Goal: Task Accomplishment & Management: Use online tool/utility

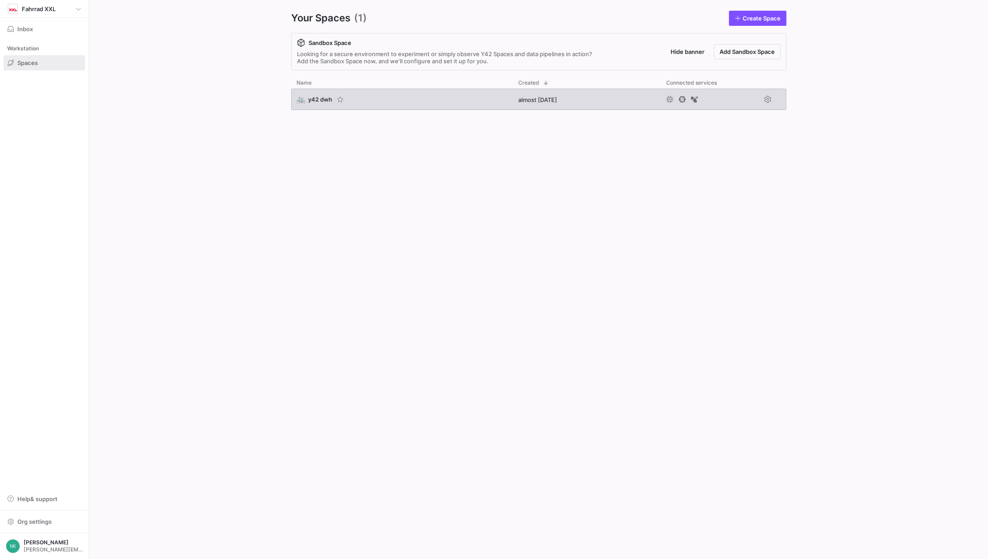
click at [307, 95] on div "🚲 y42 dwh" at bounding box center [314, 99] width 36 height 8
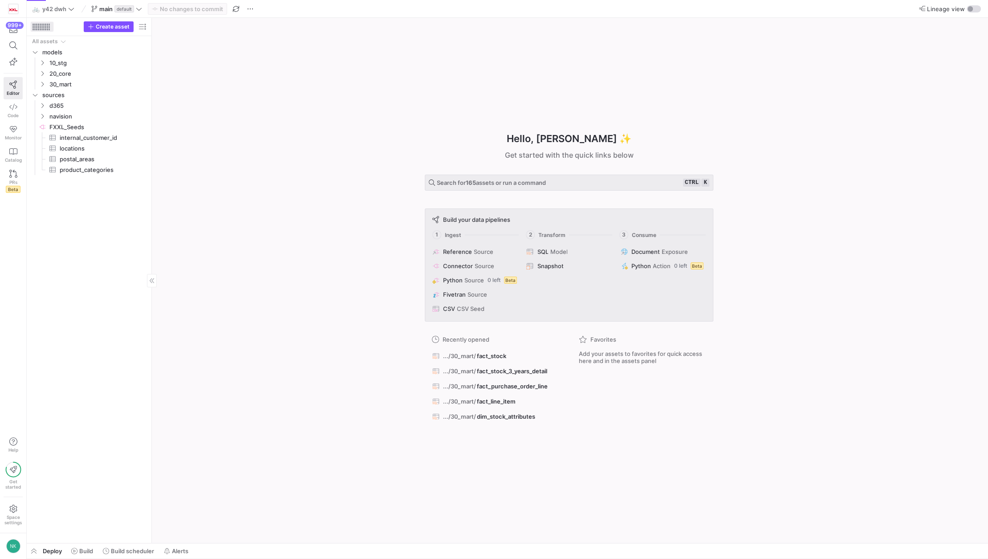
click at [40, 27] on div at bounding box center [40, 27] width 1 height 1
click at [43, 167] on icon "Press SPACE to select this row." at bounding box center [42, 168] width 6 height 5
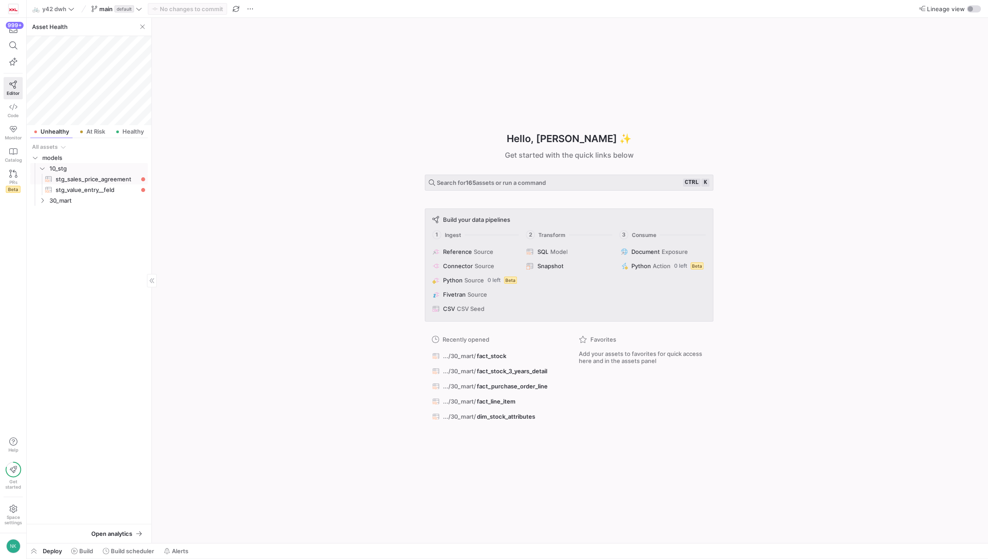
click at [60, 180] on span "stg_sales_price_agreement​​​​​​​​​​" at bounding box center [97, 179] width 82 height 10
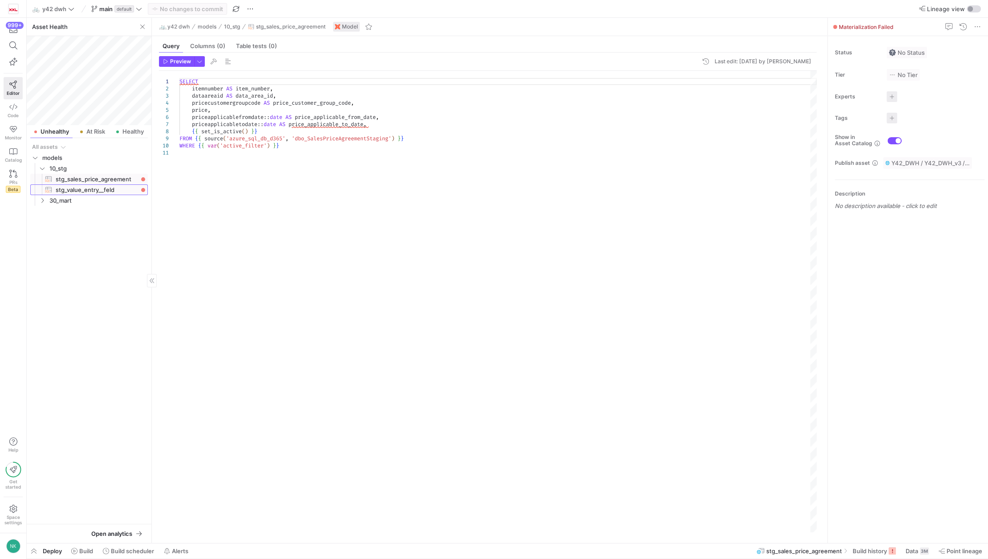
click at [64, 189] on span "stg_value_entry__feld​​​​​​​​​​" at bounding box center [97, 190] width 82 height 10
type textarea "{{ import__value_entry() }} {{ source('[PERSON_NAME]', 'value_entry') }} -- any…"
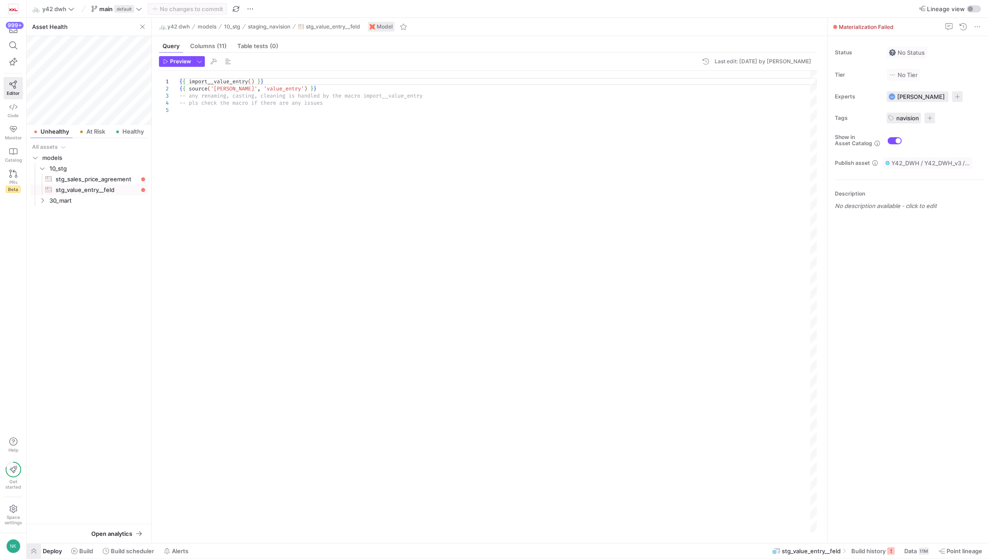
click at [34, 550] on span "button" at bounding box center [34, 550] width 14 height 15
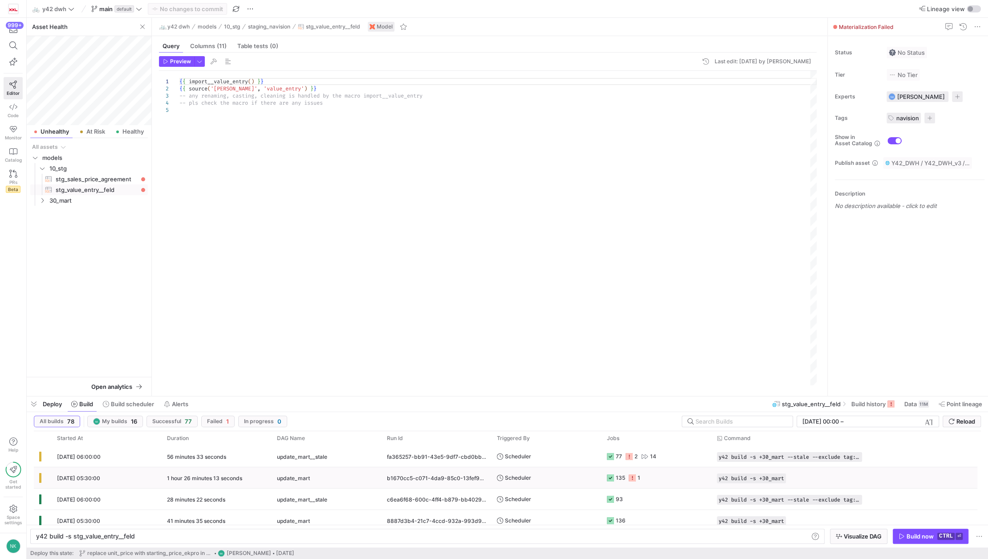
click at [247, 479] on div "1 hour 26 minutes 13 seconds" at bounding box center [217, 477] width 110 height 21
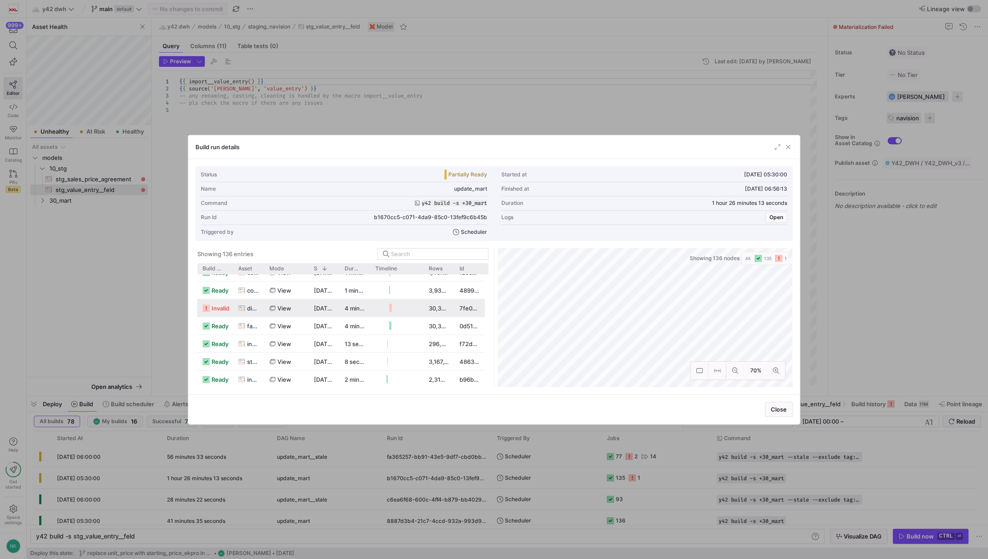
click at [321, 312] on div "[DATE] 05:57:27" at bounding box center [324, 307] width 31 height 17
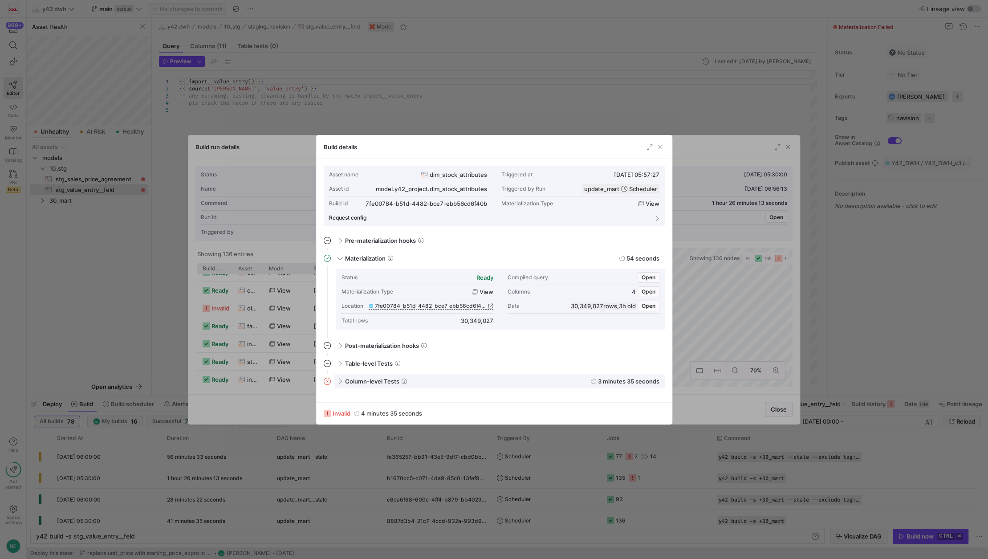
click at [340, 383] on div "Column-level Tests 3 minutes 35 seconds" at bounding box center [499, 381] width 330 height 14
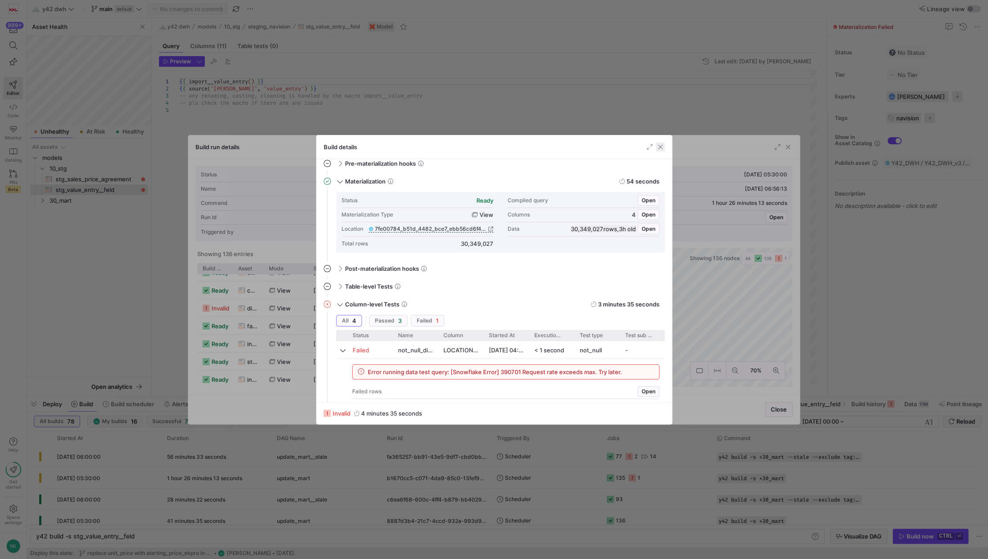
click at [658, 144] on span "button" at bounding box center [660, 146] width 9 height 9
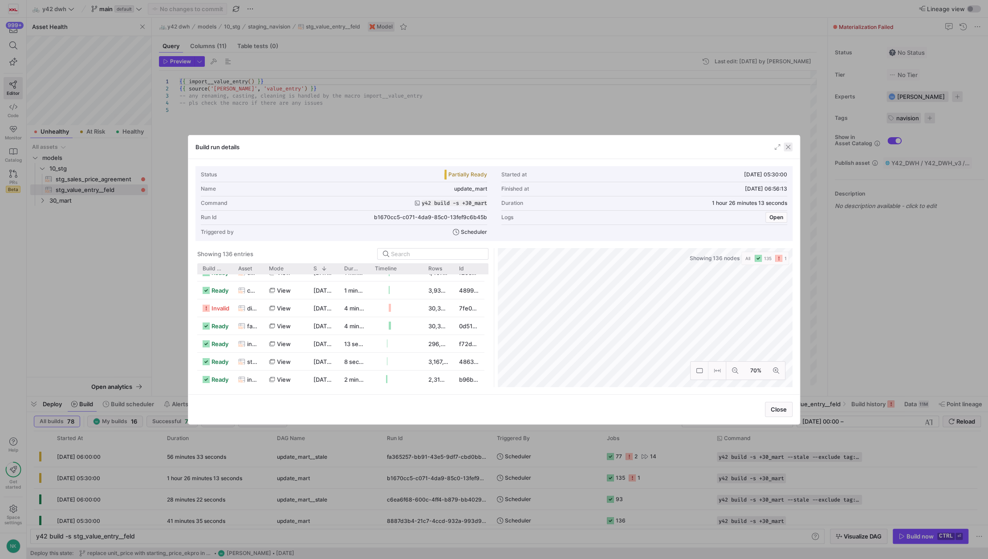
click at [787, 148] on span "button" at bounding box center [787, 146] width 9 height 9
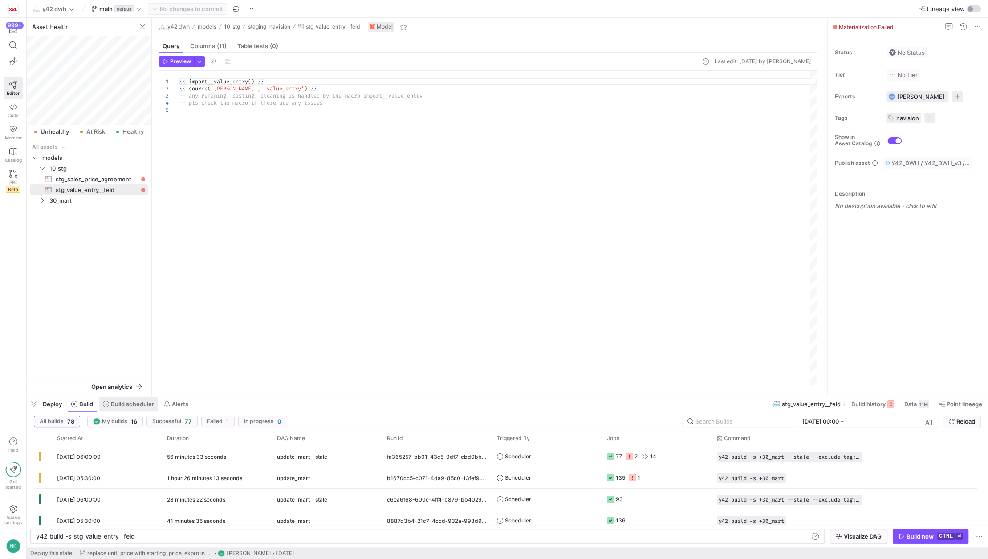
click at [120, 409] on span at bounding box center [128, 404] width 58 height 14
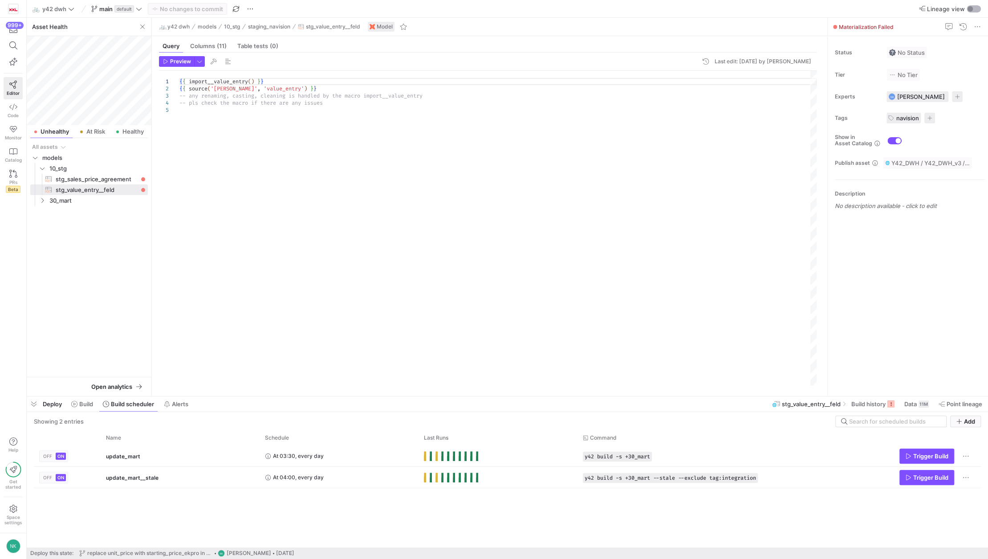
click at [970, 5] on div "button" at bounding box center [973, 8] width 14 height 7
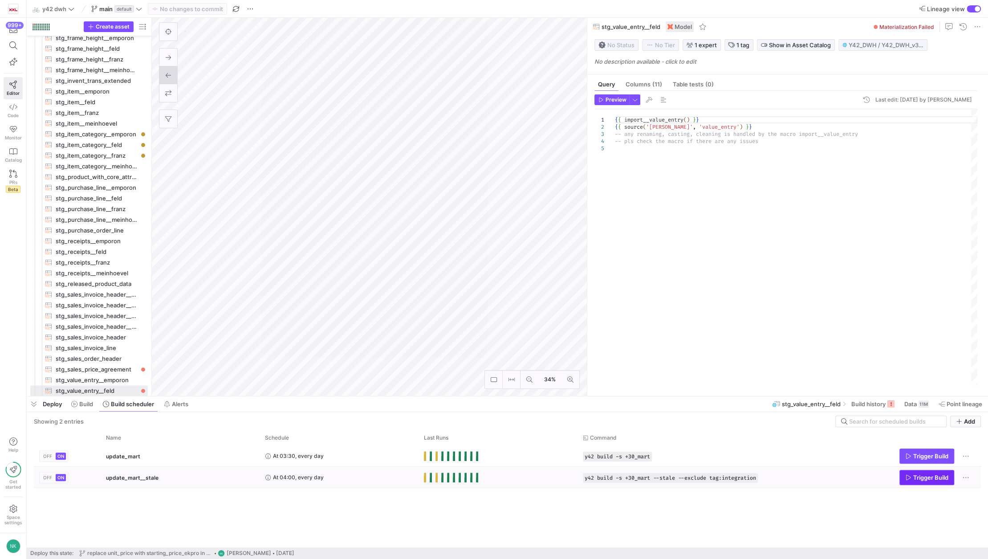
click at [927, 479] on span "Trigger Build" at bounding box center [930, 477] width 35 height 7
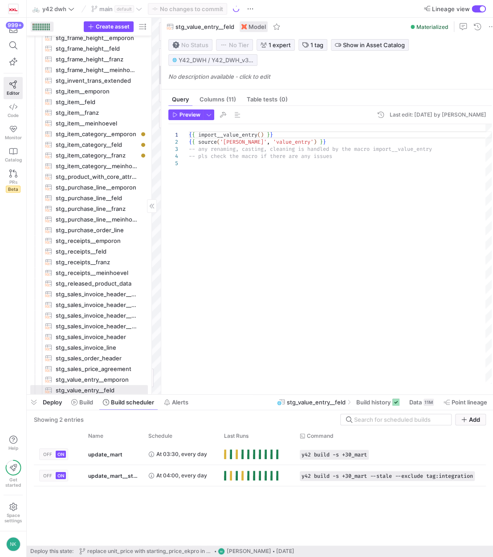
click at [40, 28] on div at bounding box center [40, 27] width 1 height 1
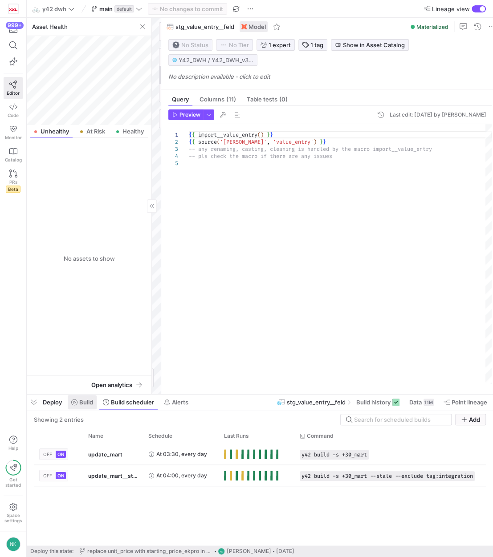
click at [81, 402] on span "Build" at bounding box center [86, 402] width 14 height 7
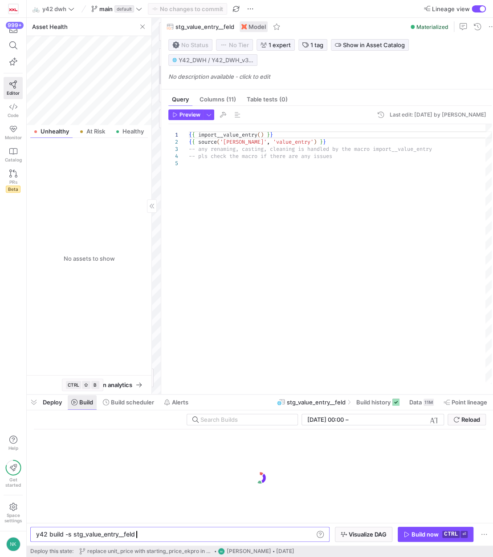
scroll to position [0, 98]
